Goal: Task Accomplishment & Management: Use online tool/utility

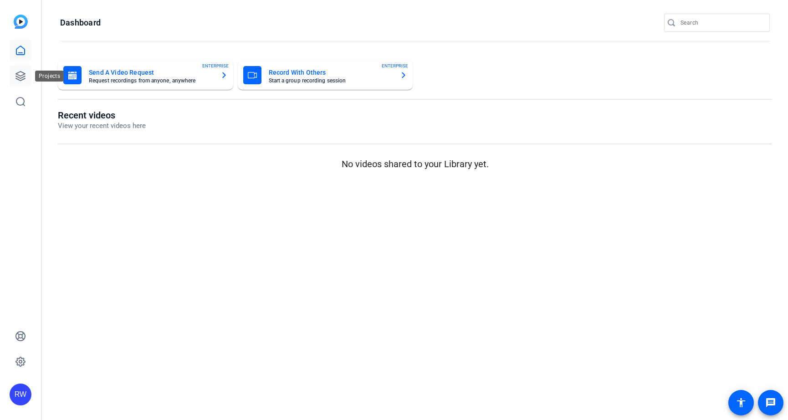
click at [20, 71] on icon at bounding box center [20, 75] width 9 height 9
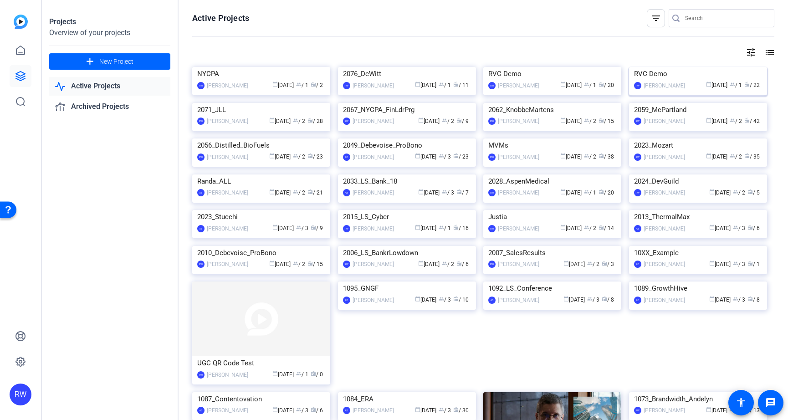
click at [662, 67] on img at bounding box center [698, 67] width 138 height 0
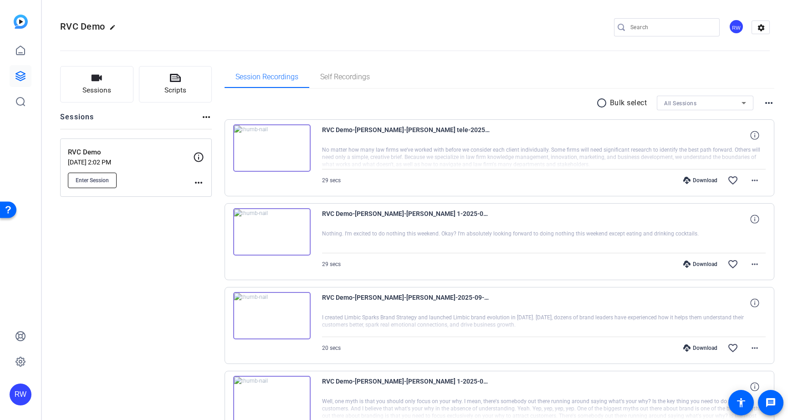
click at [97, 173] on button "Enter Session" at bounding box center [92, 180] width 49 height 15
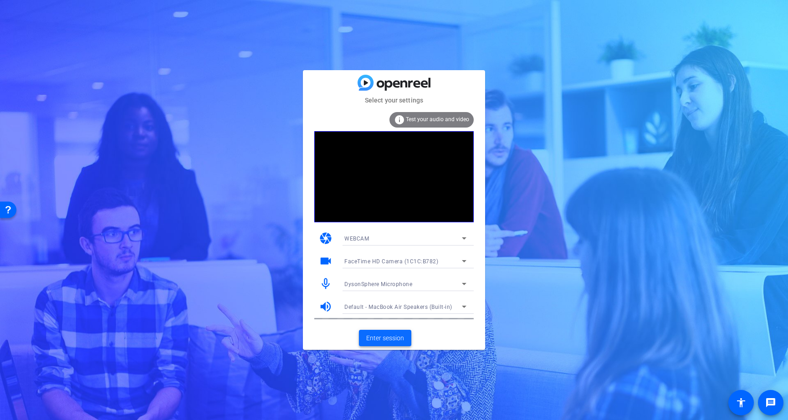
click at [388, 340] on span "Enter session" at bounding box center [385, 338] width 38 height 10
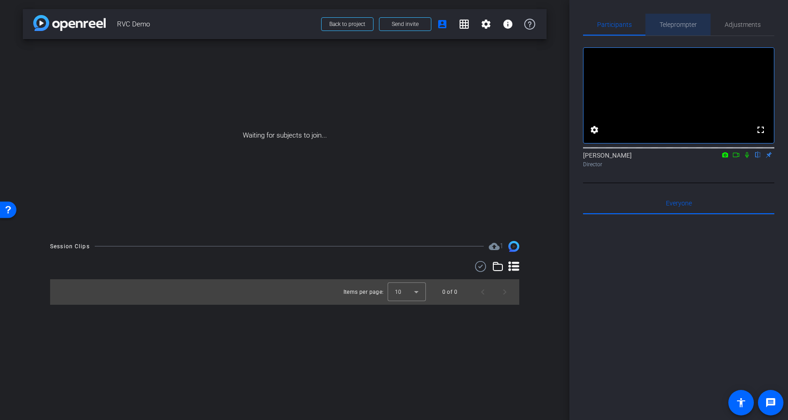
click at [676, 25] on span "Teleprompter" at bounding box center [677, 24] width 37 height 6
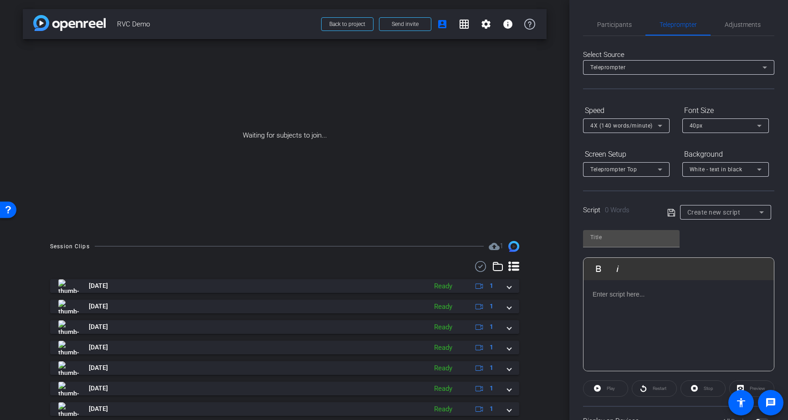
click at [616, 317] on div at bounding box center [678, 325] width 190 height 91
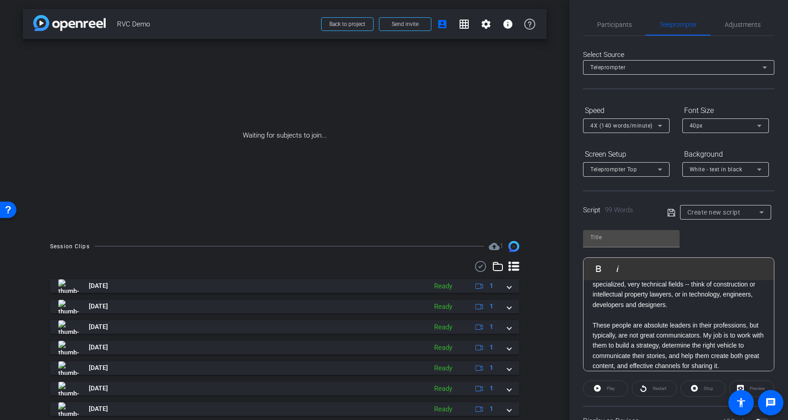
scroll to position [5096, 0]
click at [644, 238] on input "text" at bounding box center [631, 237] width 82 height 11
type input "Peter"
click at [672, 216] on icon at bounding box center [671, 212] width 8 height 11
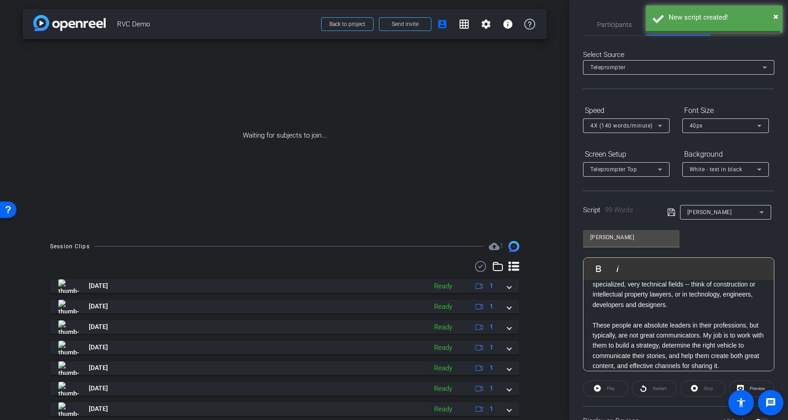
click at [714, 212] on div "Peter" at bounding box center [723, 211] width 72 height 11
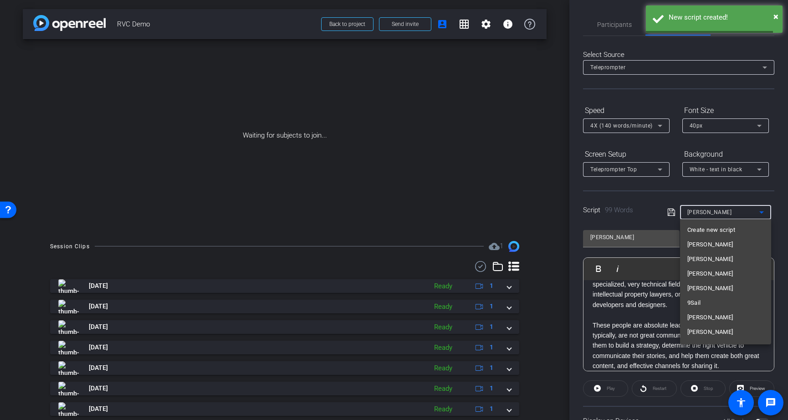
scroll to position [82, 0]
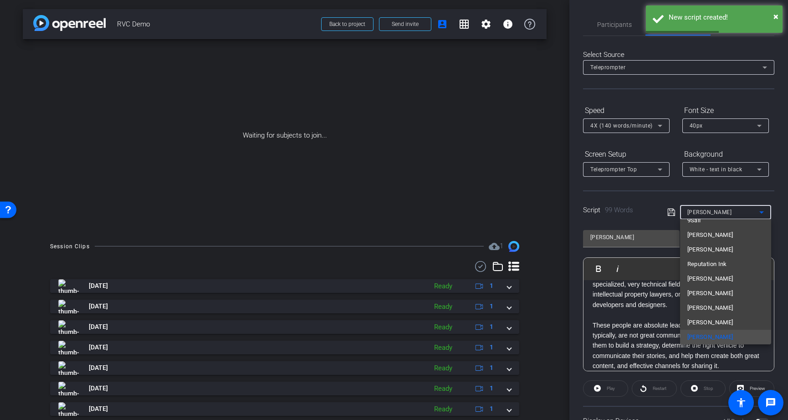
click at [648, 212] on div at bounding box center [394, 210] width 788 height 420
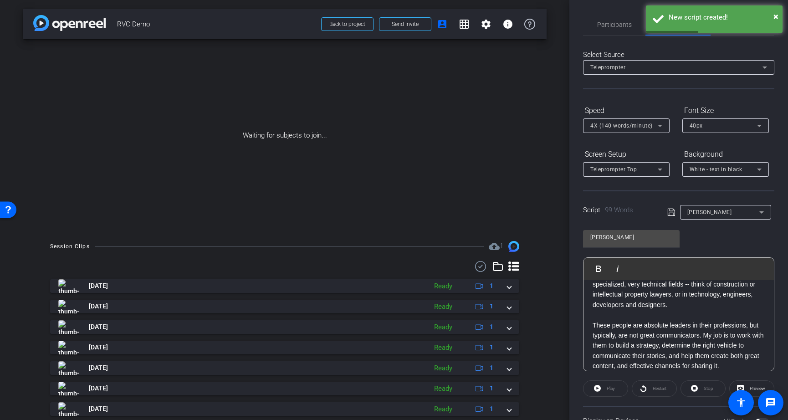
click at [636, 297] on p "I specialize in distilling complex, abstract information into content that's re…" at bounding box center [678, 274] width 172 height 71
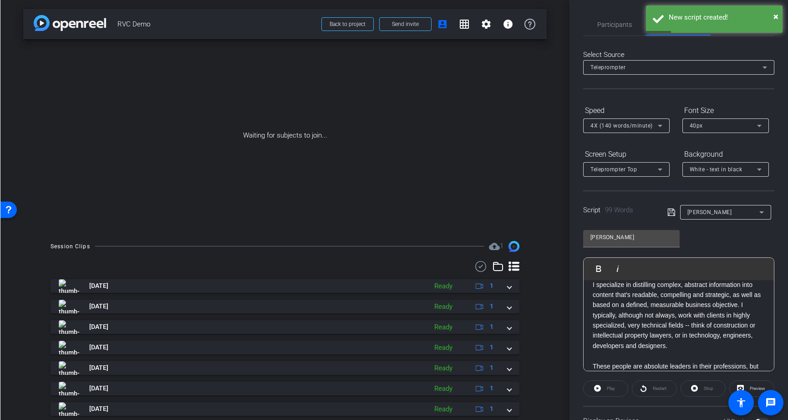
scroll to position [0, 0]
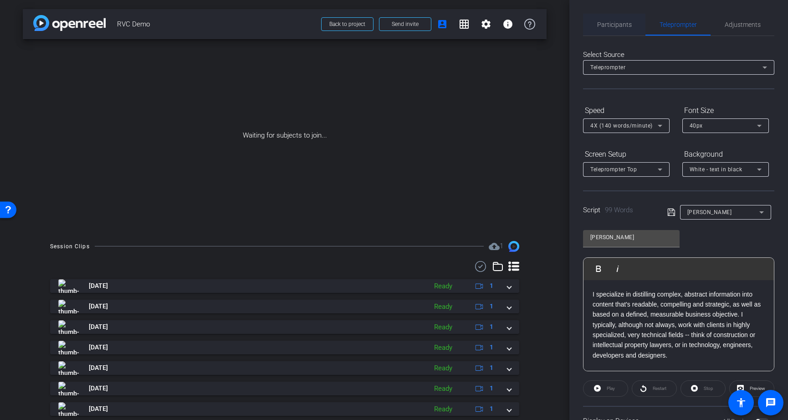
click at [613, 27] on span "Participants" at bounding box center [614, 24] width 35 height 6
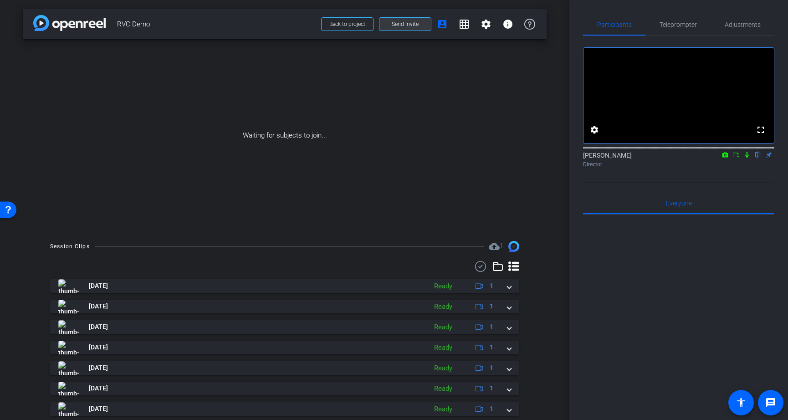
click at [400, 25] on span "Send invite" at bounding box center [405, 23] width 27 height 7
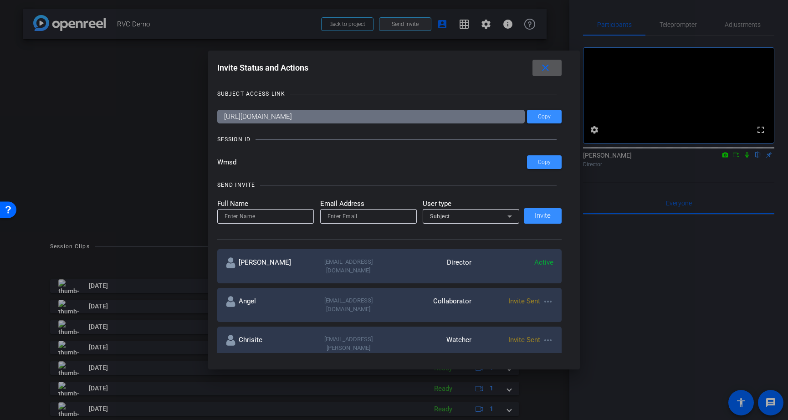
click at [400, 25] on div at bounding box center [394, 210] width 788 height 420
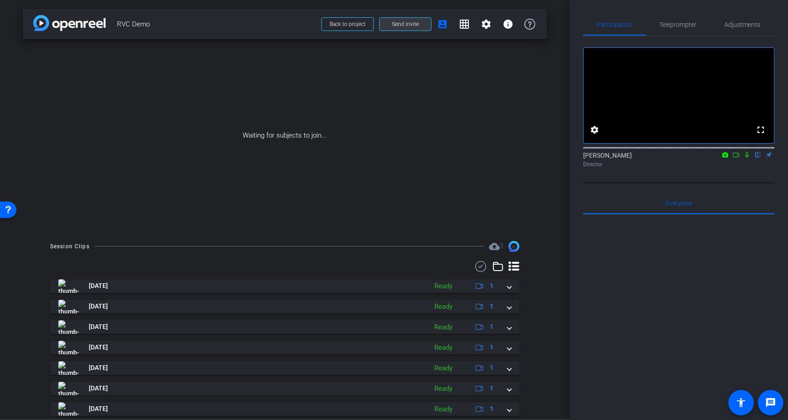
click at [416, 30] on span at bounding box center [405, 24] width 51 height 22
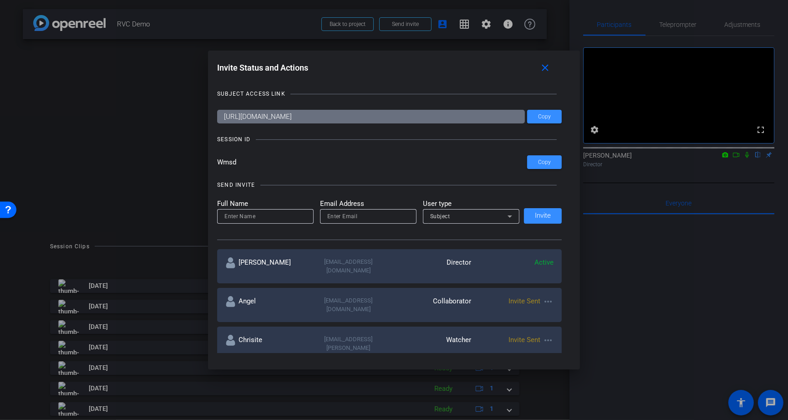
drag, startPoint x: 239, startPoint y: 161, endPoint x: 223, endPoint y: 161, distance: 15.5
click at [223, 161] on input "Wmsd" at bounding box center [372, 162] width 310 height 14
drag, startPoint x: 223, startPoint y: 161, endPoint x: 254, endPoint y: 163, distance: 31.0
click at [254, 163] on input "Wmsd" at bounding box center [372, 162] width 310 height 14
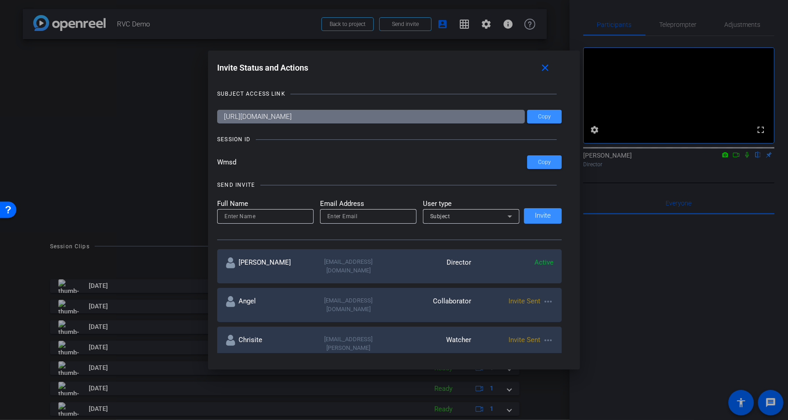
click at [254, 163] on input "Wmsd" at bounding box center [372, 162] width 310 height 14
click at [547, 66] on mat-icon "close" at bounding box center [545, 67] width 11 height 11
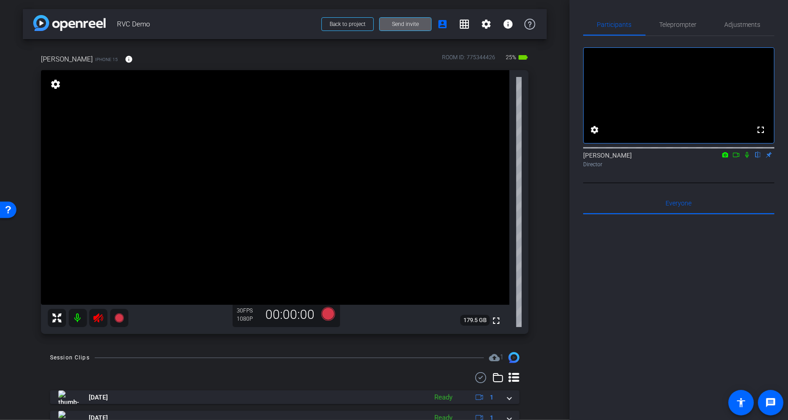
click at [101, 321] on icon at bounding box center [98, 317] width 11 height 11
click at [750, 19] on span "Adjustments" at bounding box center [743, 25] width 36 height 22
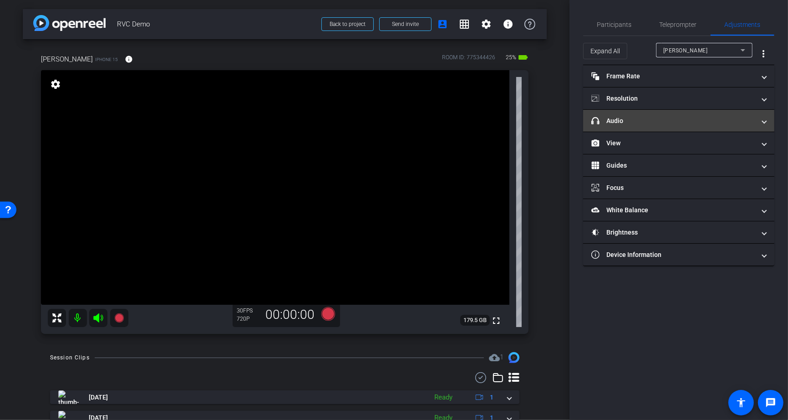
click at [669, 118] on mat-panel-title "headphone icon Audio" at bounding box center [674, 121] width 164 height 10
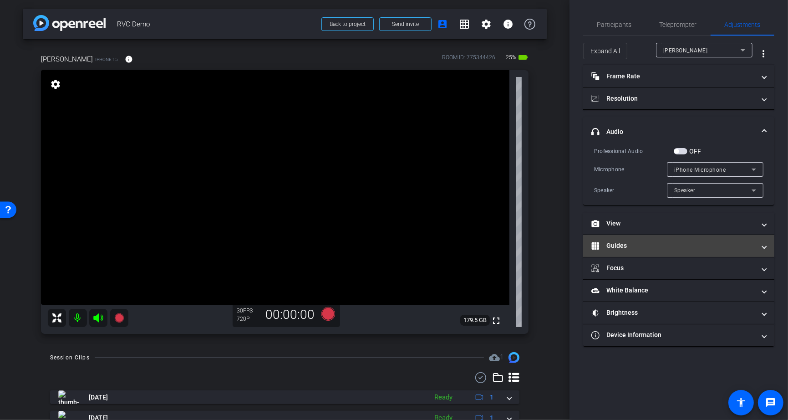
click at [634, 242] on mat-panel-title "Guides" at bounding box center [674, 246] width 164 height 10
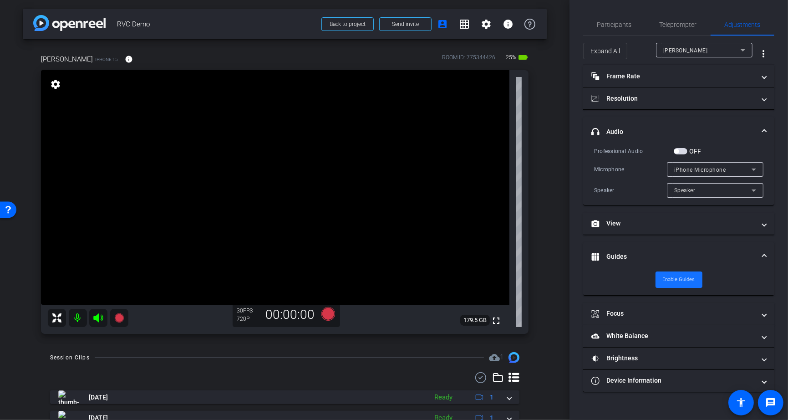
click at [667, 273] on span "Enable Guides" at bounding box center [679, 280] width 32 height 14
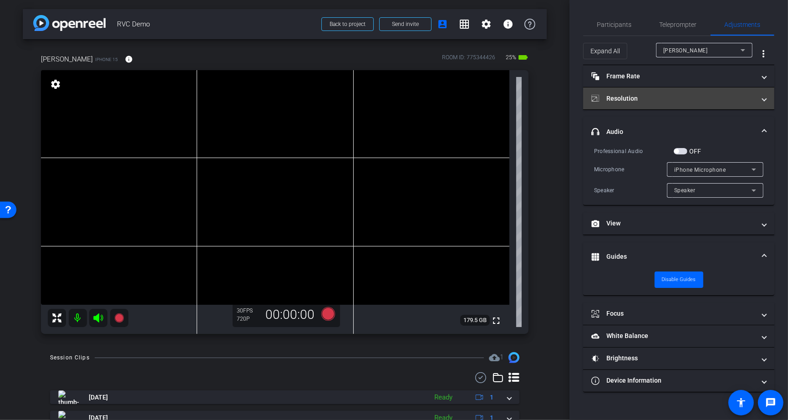
click at [674, 94] on mat-panel-title "Resolution" at bounding box center [674, 99] width 164 height 10
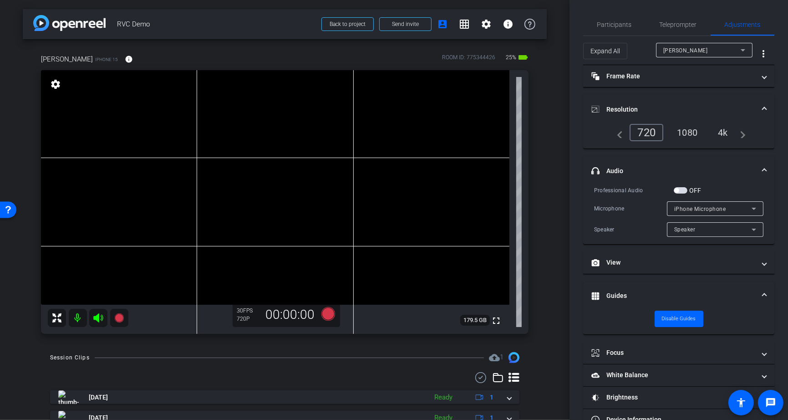
click at [719, 136] on div "4k" at bounding box center [723, 132] width 24 height 15
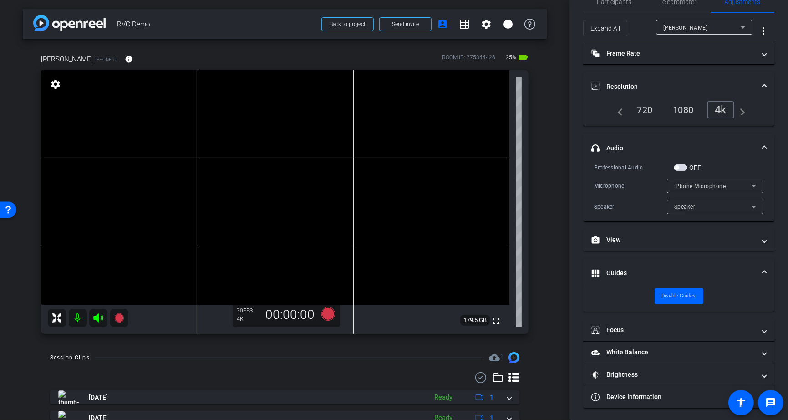
click at [672, 84] on mat-panel-title "Resolution" at bounding box center [674, 87] width 164 height 10
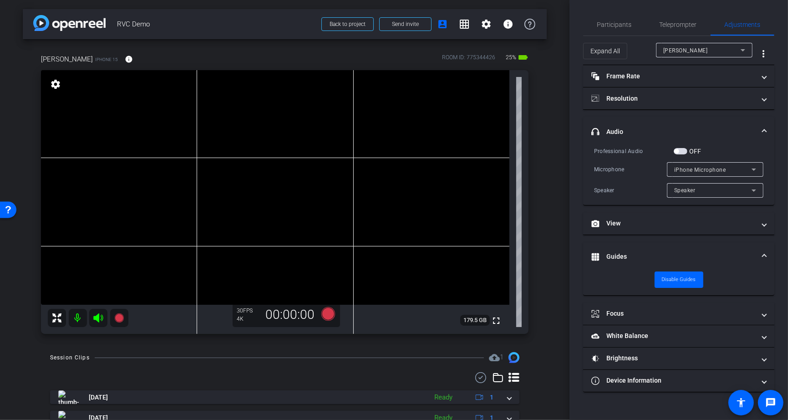
click at [659, 255] on mat-panel-title "Guides" at bounding box center [674, 257] width 164 height 10
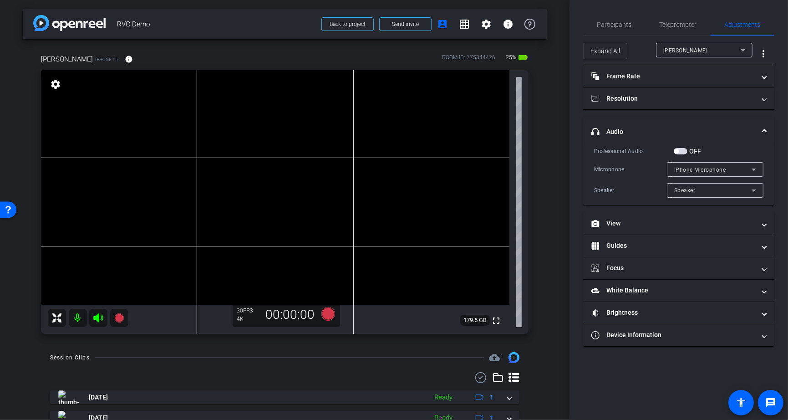
click at [696, 131] on mat-panel-title "headphone icon Audio" at bounding box center [674, 132] width 164 height 10
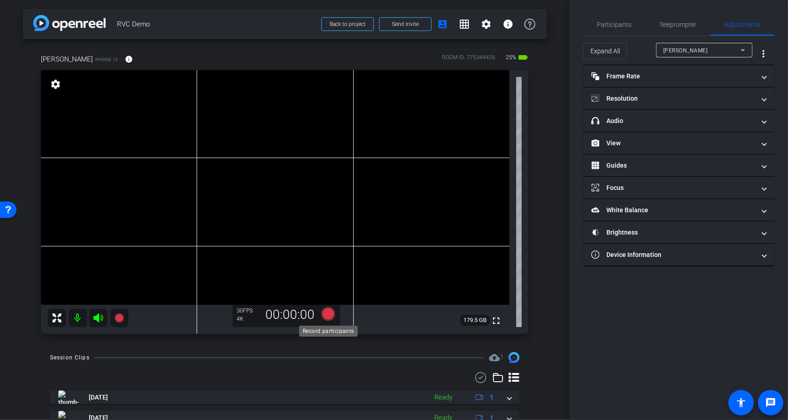
click at [326, 314] on icon at bounding box center [328, 314] width 14 height 14
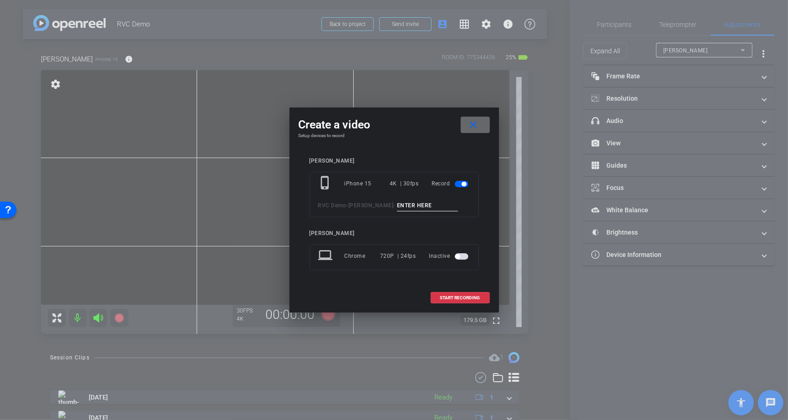
click at [476, 125] on mat-icon "close" at bounding box center [473, 124] width 11 height 11
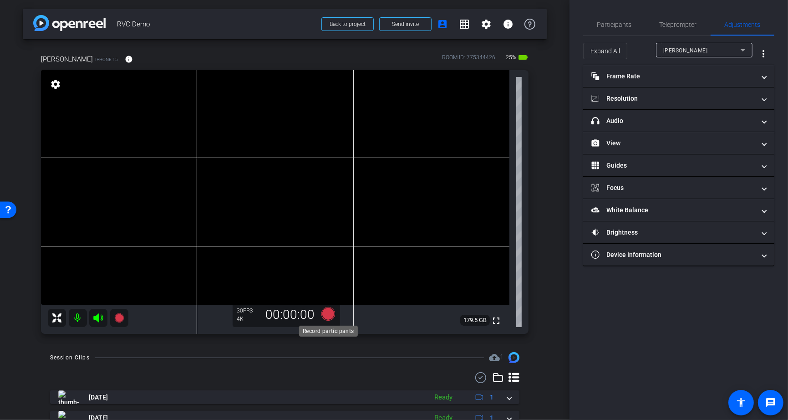
click at [323, 316] on icon at bounding box center [328, 314] width 14 height 14
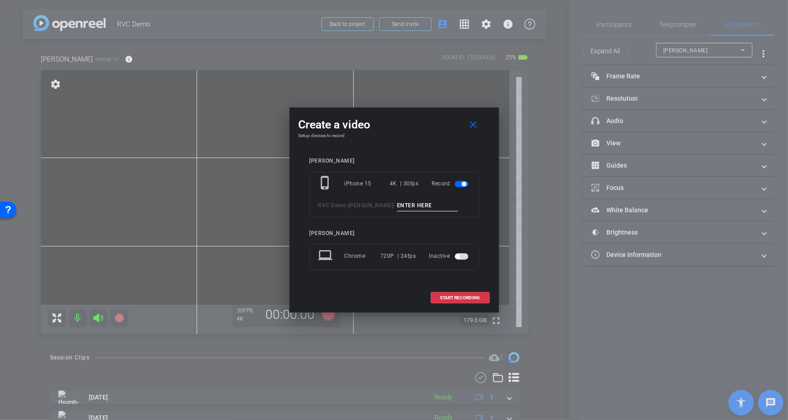
click at [412, 207] on input at bounding box center [427, 205] width 61 height 11
type input "Peter take 1"
drag, startPoint x: 427, startPoint y: 122, endPoint x: 465, endPoint y: 122, distance: 38.7
click at [465, 122] on div "Create a video close" at bounding box center [394, 125] width 191 height 16
click at [472, 298] on span "START RECORDING" at bounding box center [460, 298] width 40 height 5
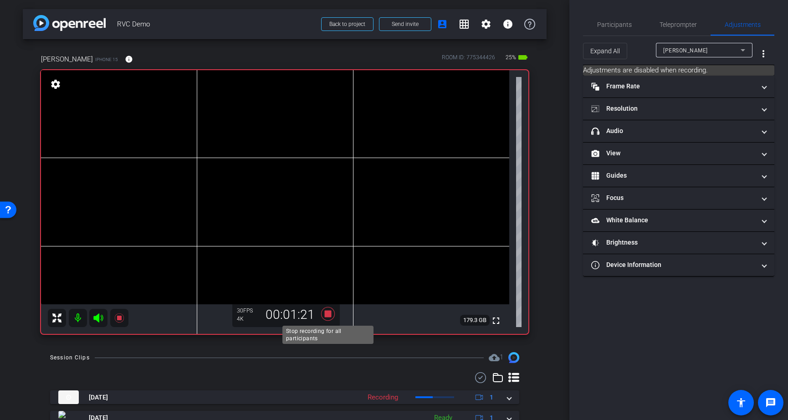
click at [330, 312] on icon at bounding box center [328, 314] width 14 height 14
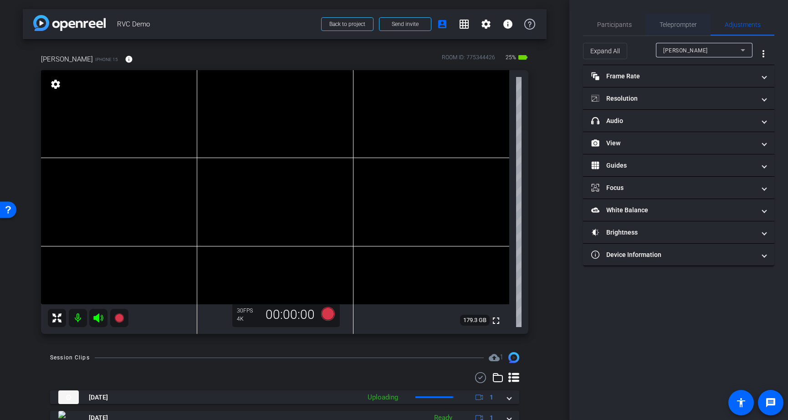
click at [682, 26] on span "Teleprompter" at bounding box center [677, 24] width 37 height 6
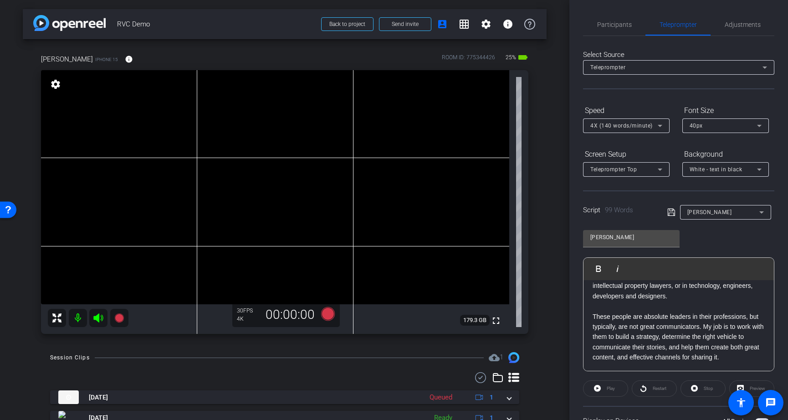
scroll to position [5, 0]
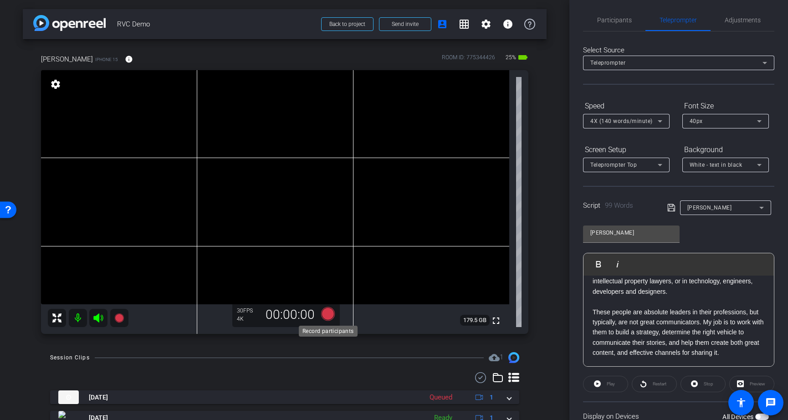
click at [327, 316] on icon at bounding box center [328, 314] width 14 height 14
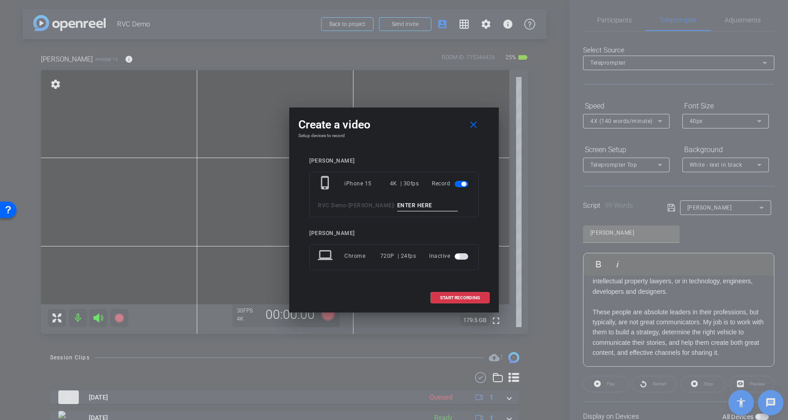
click at [412, 201] on input at bounding box center [427, 205] width 61 height 11
type input "Peter tele"
click at [469, 296] on span "START RECORDING" at bounding box center [460, 298] width 40 height 5
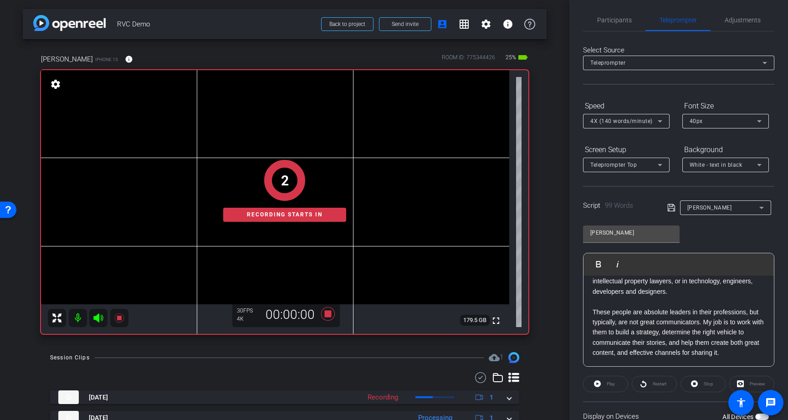
click at [702, 386] on div "Stop" at bounding box center [702, 384] width 45 height 16
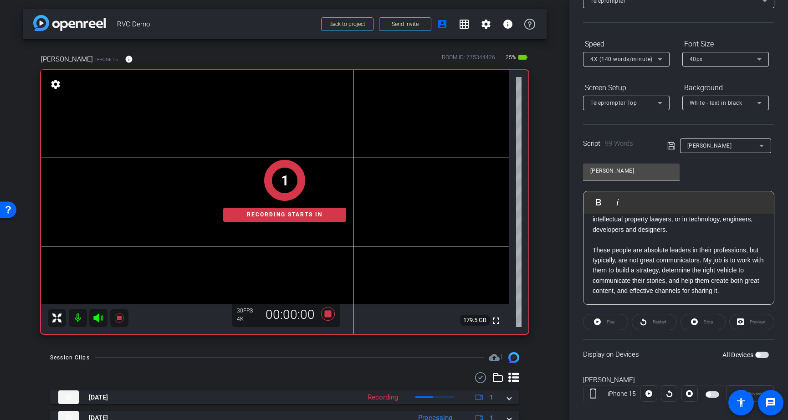
scroll to position [77, 0]
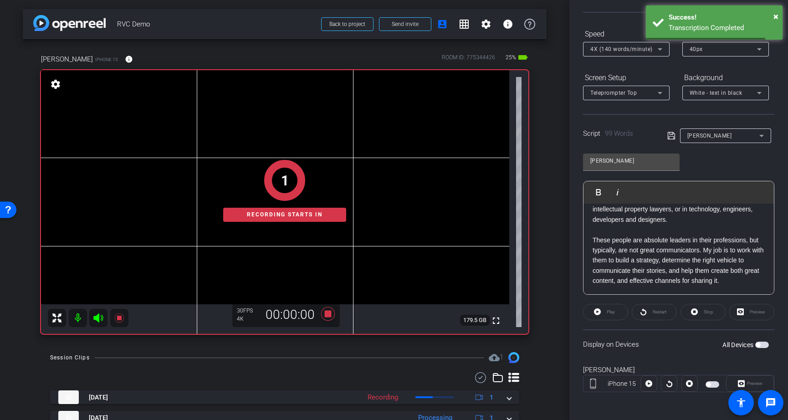
click at [714, 384] on span "button" at bounding box center [712, 384] width 14 height 6
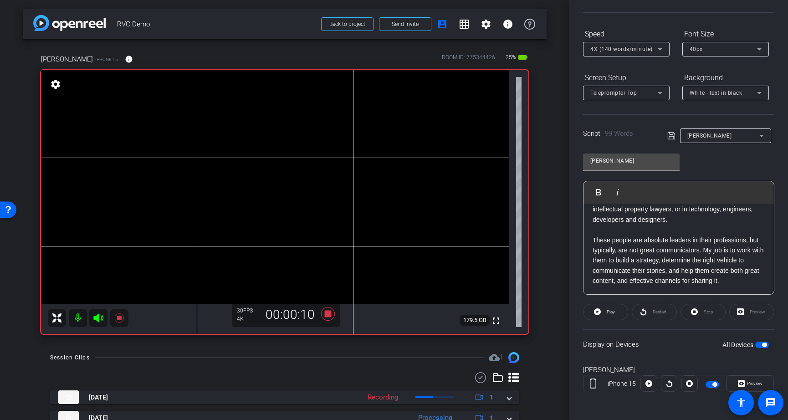
scroll to position [0, 0]
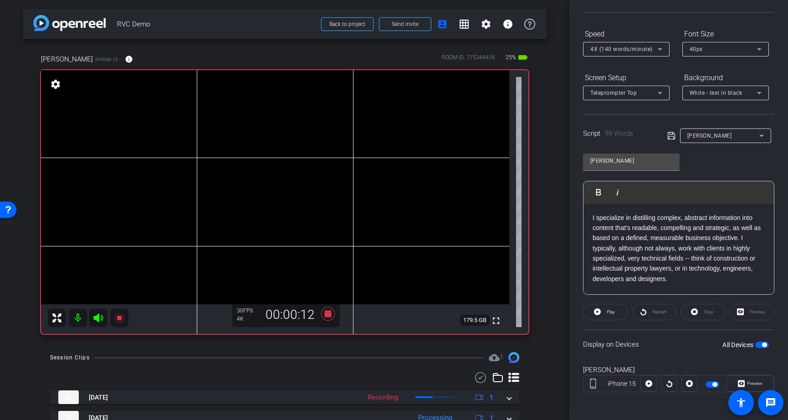
click at [646, 314] on div "Restart" at bounding box center [654, 312] width 45 height 16
click at [652, 310] on div "Restart" at bounding box center [654, 312] width 45 height 16
click at [612, 310] on span "Play" at bounding box center [611, 311] width 8 height 5
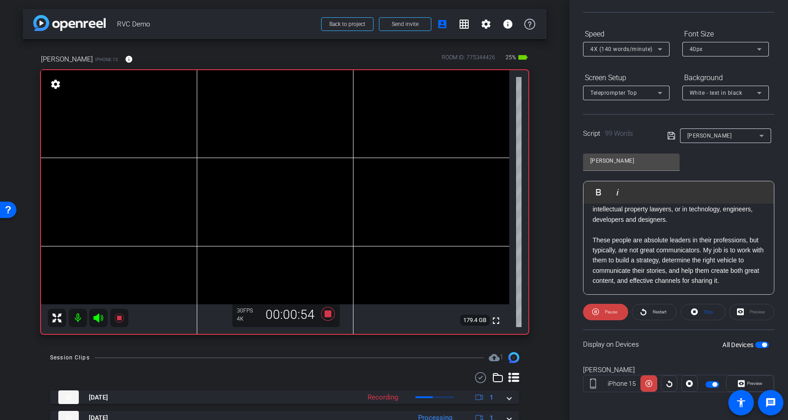
scroll to position [59, 0]
click at [690, 385] on icon at bounding box center [689, 383] width 7 height 7
click at [328, 312] on icon at bounding box center [328, 314] width 14 height 14
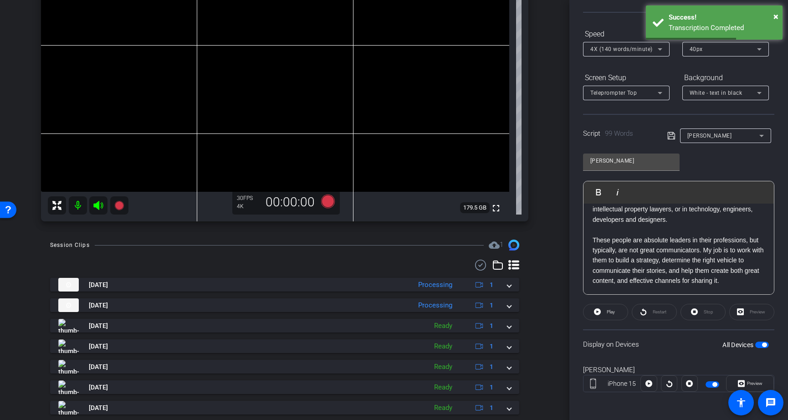
scroll to position [115, 0]
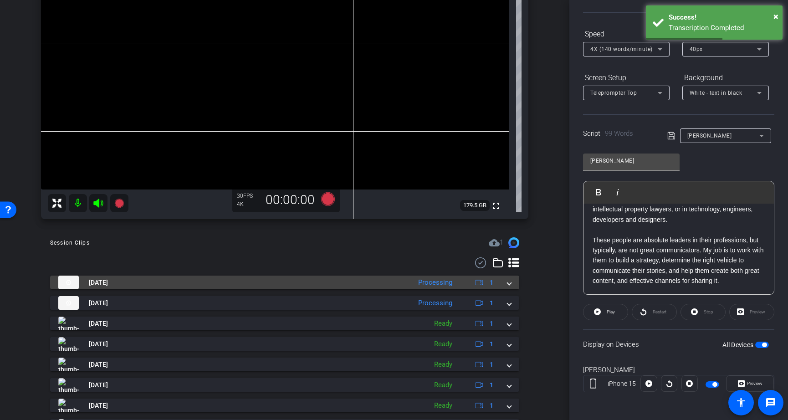
click at [510, 282] on span at bounding box center [509, 283] width 4 height 10
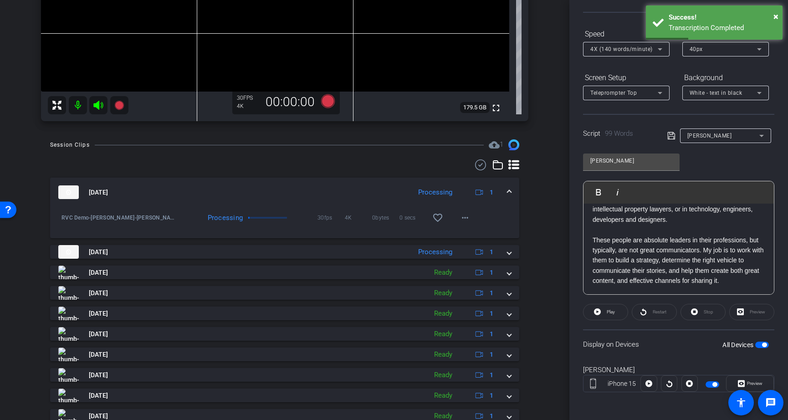
scroll to position [224, 0]
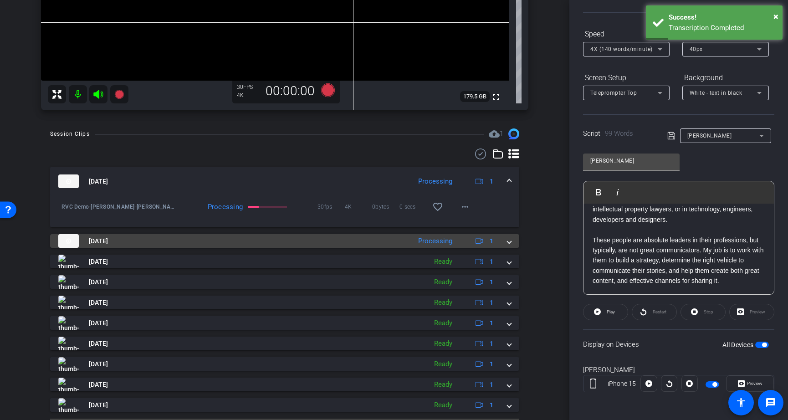
click at [509, 240] on span at bounding box center [509, 241] width 4 height 10
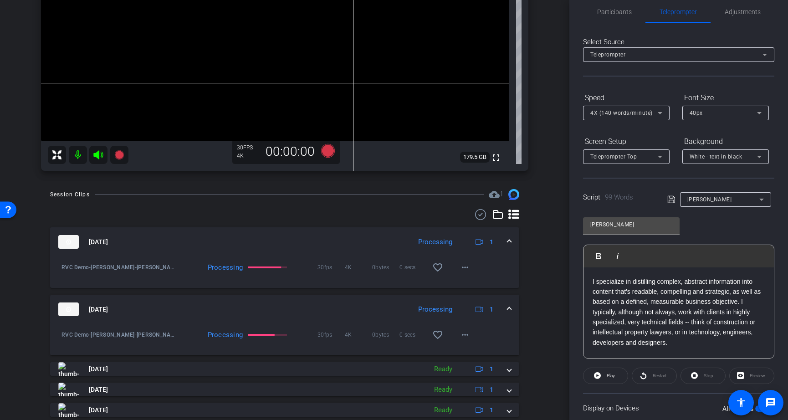
scroll to position [0, 0]
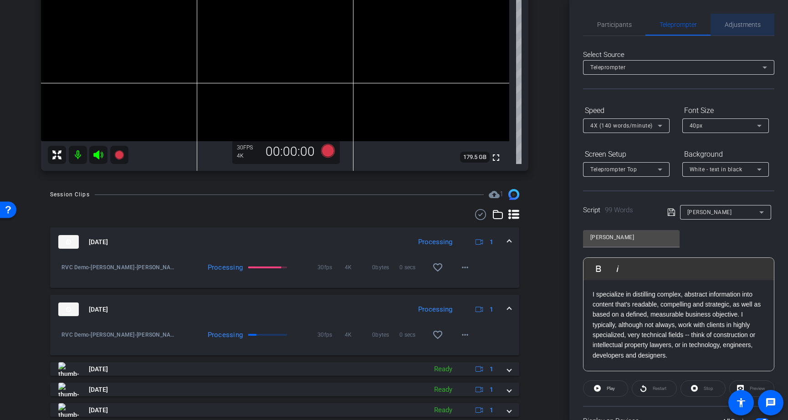
click at [743, 26] on span "Adjustments" at bounding box center [743, 24] width 36 height 6
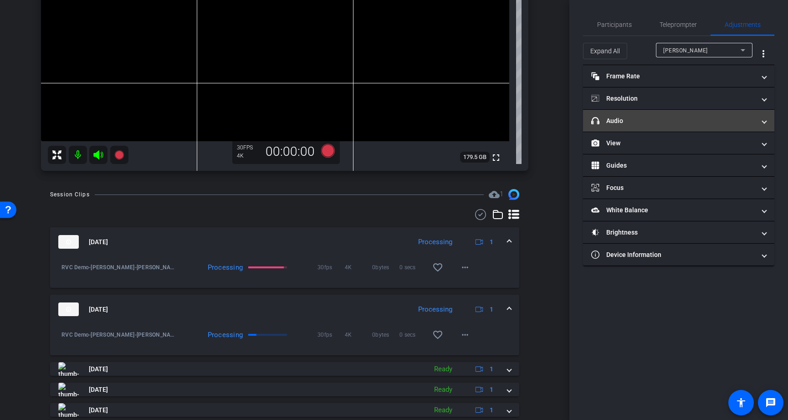
click at [672, 119] on mat-panel-title "headphone icon Audio" at bounding box center [673, 121] width 164 height 10
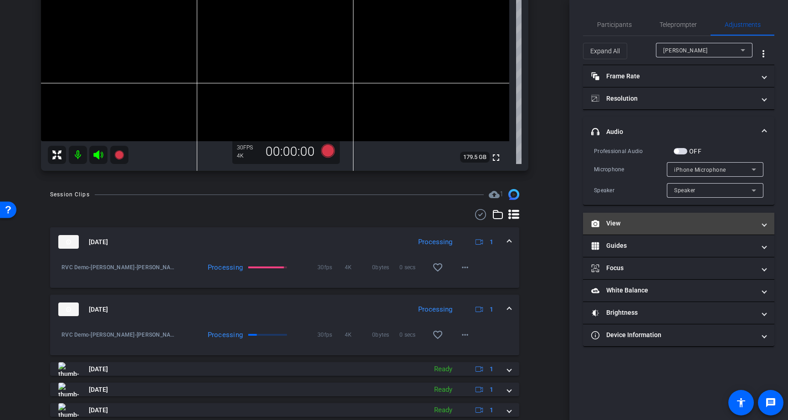
click at [645, 223] on mat-panel-title "View" at bounding box center [673, 224] width 164 height 10
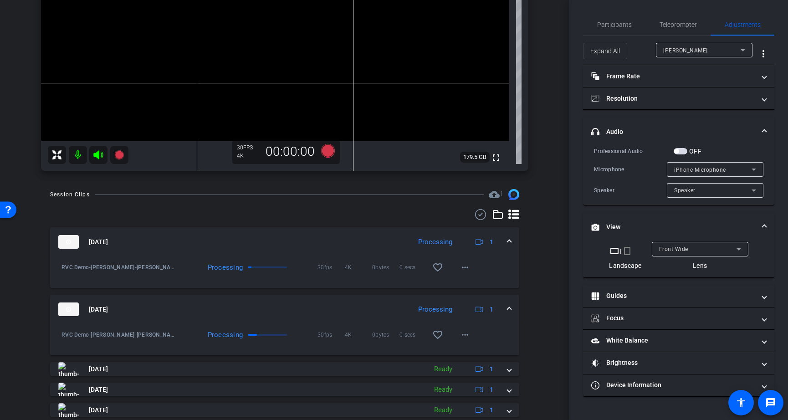
click at [689, 248] on div "Front Wide" at bounding box center [697, 248] width 77 height 11
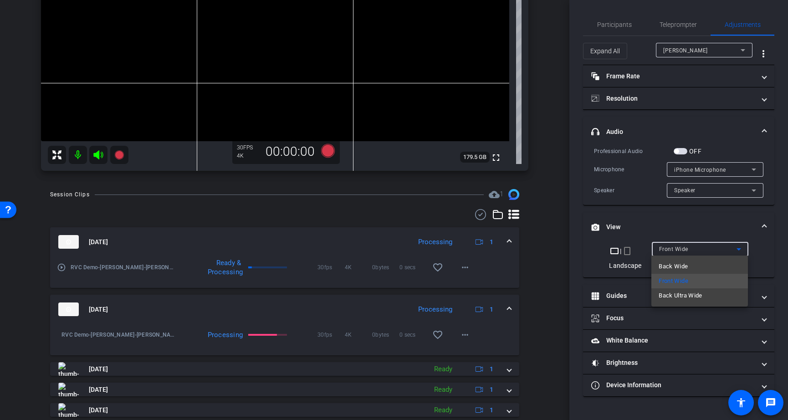
click at [646, 93] on div at bounding box center [394, 210] width 788 height 420
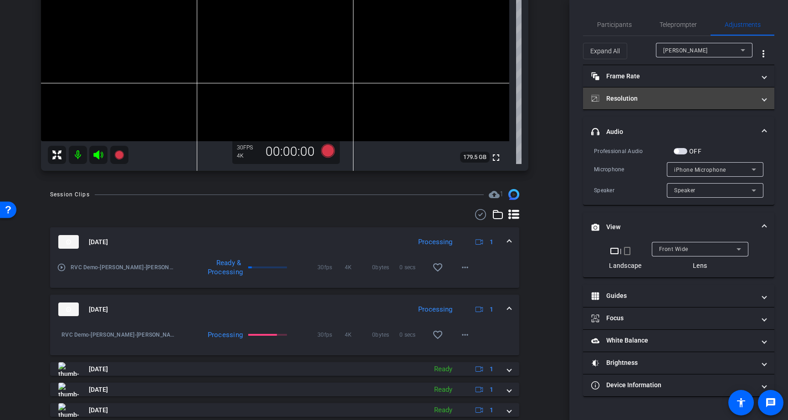
click at [648, 97] on mat-panel-title "Resolution" at bounding box center [673, 99] width 164 height 10
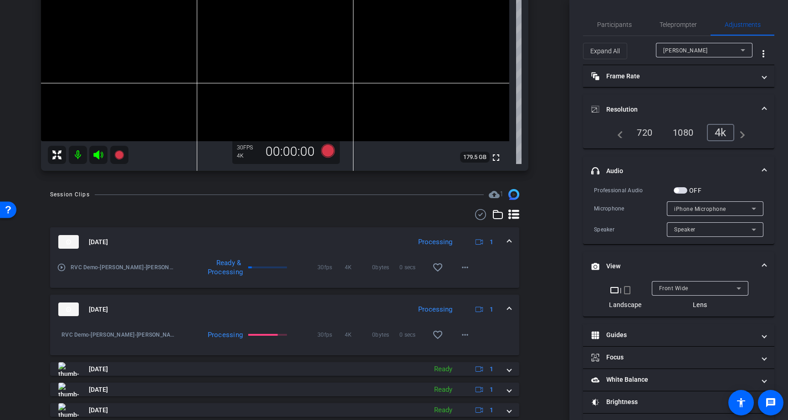
click at [666, 105] on mat-panel-title "Resolution" at bounding box center [673, 110] width 164 height 10
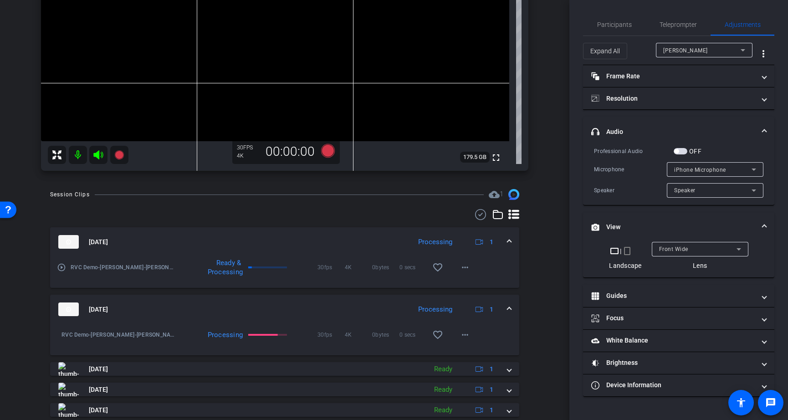
click at [668, 132] on mat-panel-title "headphone icon Audio" at bounding box center [673, 132] width 164 height 10
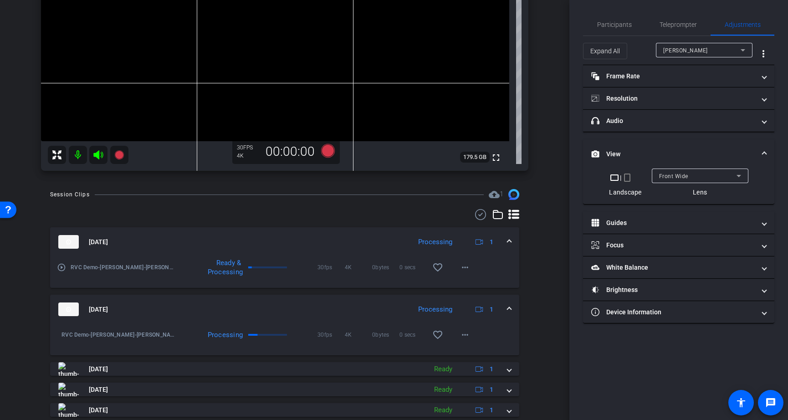
click at [656, 155] on mat-panel-title "View" at bounding box center [673, 154] width 164 height 10
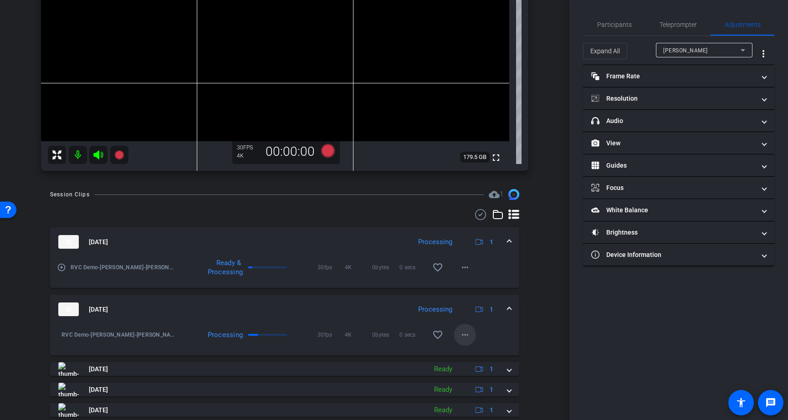
click at [463, 334] on mat-icon "more_horiz" at bounding box center [464, 334] width 11 height 11
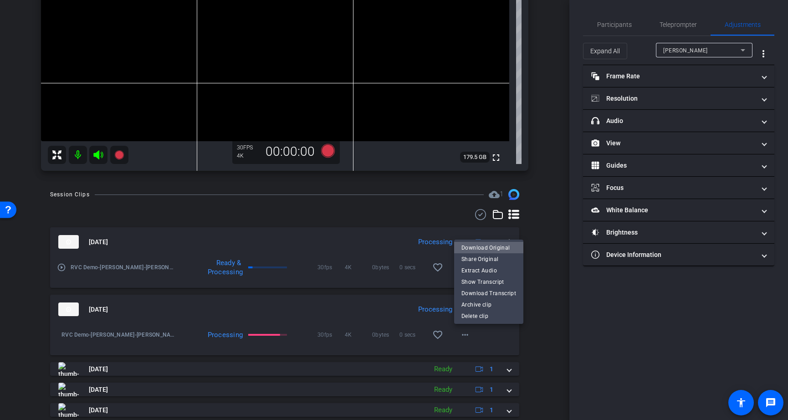
click at [489, 246] on span "Download Original" at bounding box center [488, 247] width 55 height 11
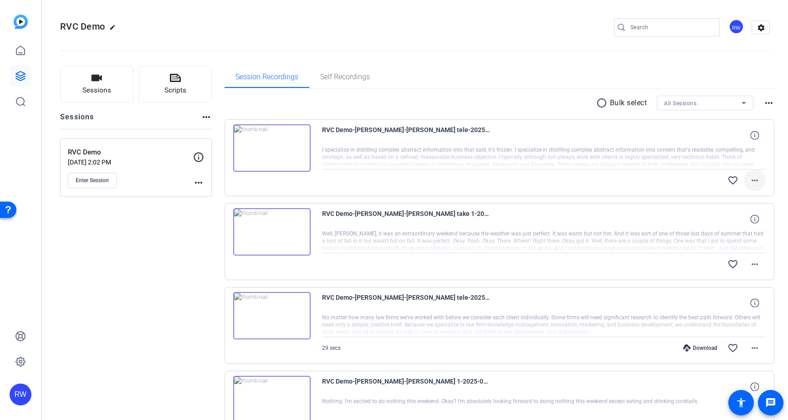
click at [753, 180] on mat-icon "more_horiz" at bounding box center [754, 180] width 11 height 11
click at [734, 197] on span "Download Original" at bounding box center [731, 199] width 55 height 11
